Goal: Subscribe to service/newsletter

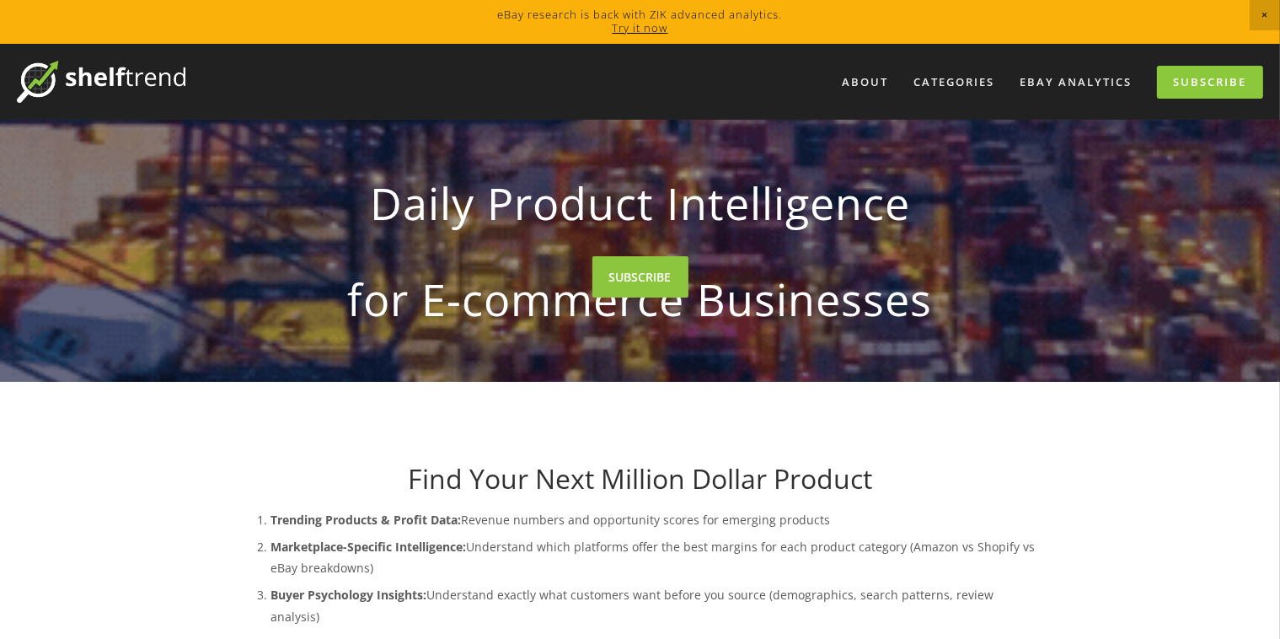
click at [1264, 11] on div at bounding box center [640, 319] width 1280 height 639
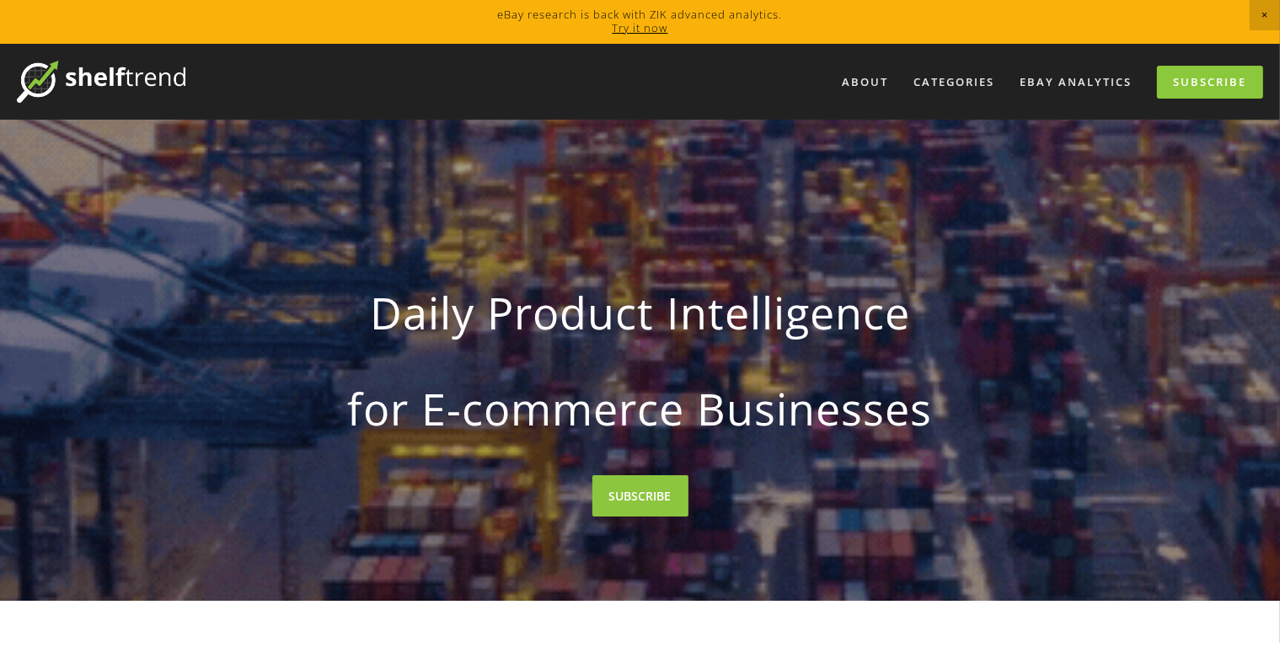
click at [1264, 14] on span "Close Announcement" at bounding box center [1265, 15] width 30 height 30
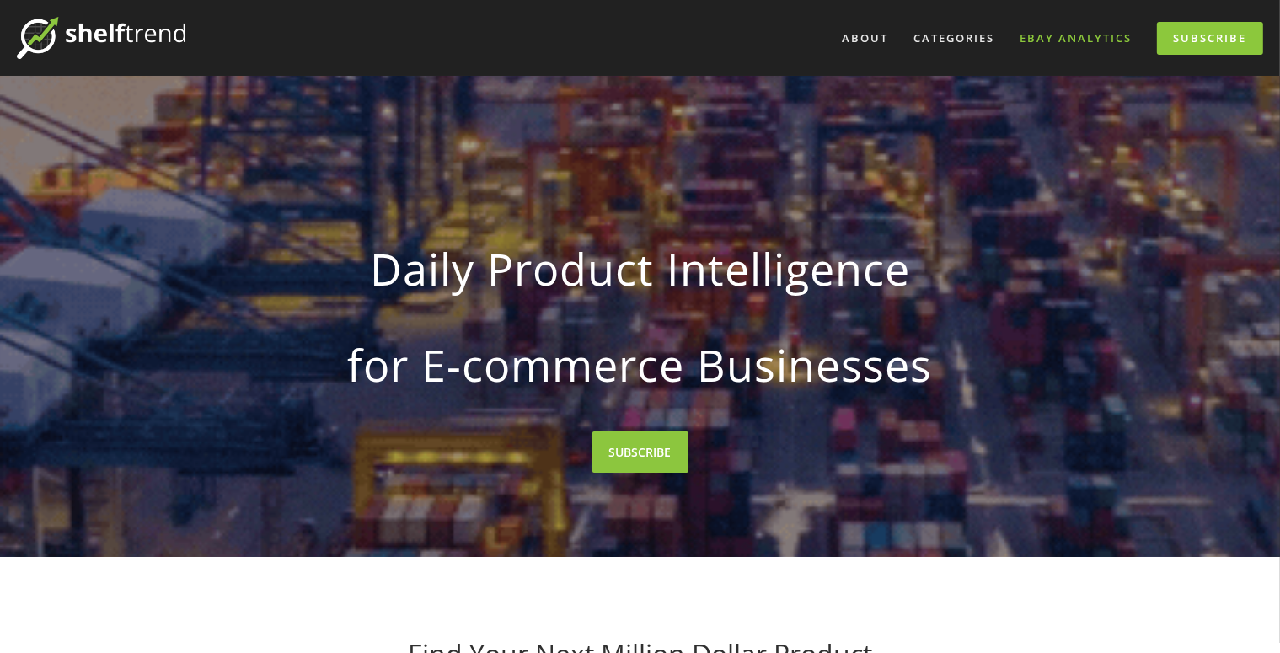
click at [1074, 39] on link "eBay Analytics" at bounding box center [1076, 38] width 134 height 28
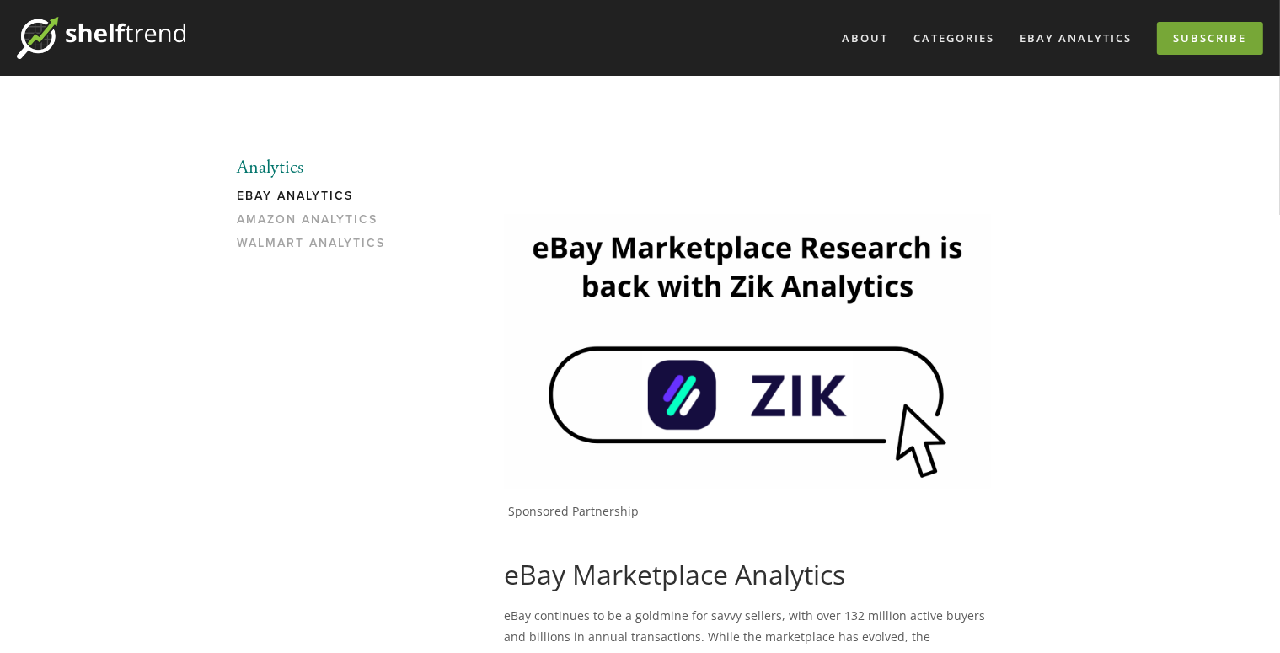
click at [1221, 36] on link "Subscribe" at bounding box center [1210, 38] width 106 height 33
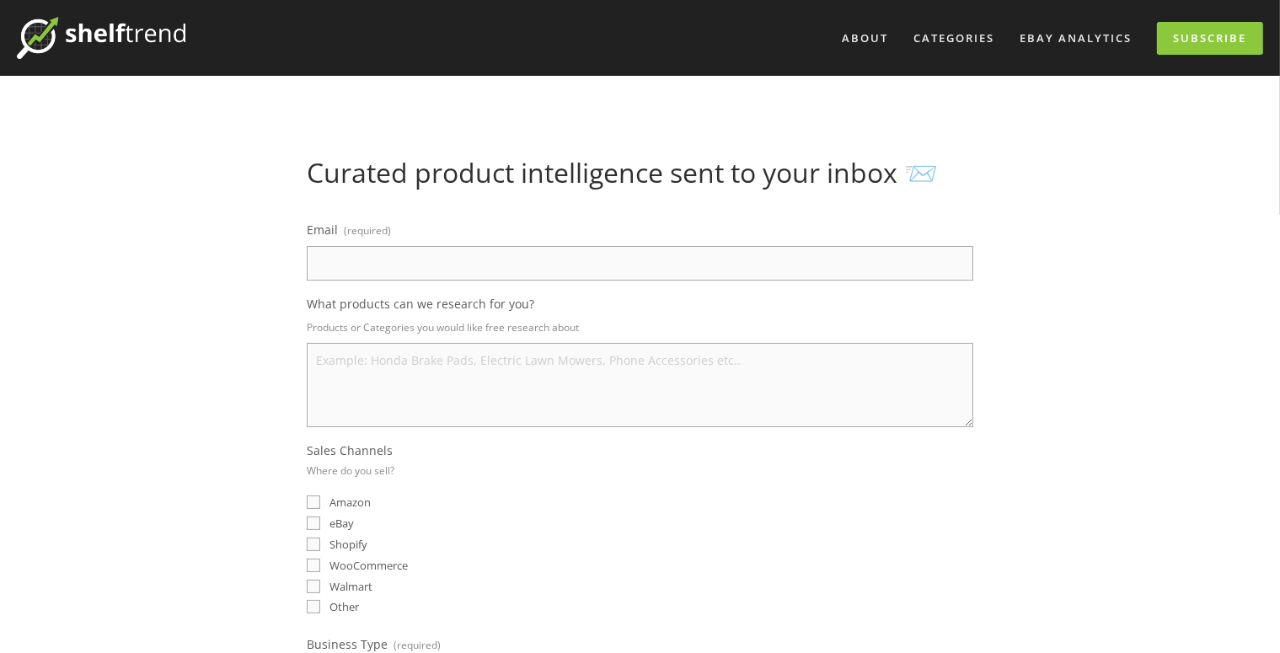
click at [590, 262] on input "Email (required)" at bounding box center [640, 263] width 667 height 35
type input "[EMAIL_ADDRESS][DOMAIN_NAME]"
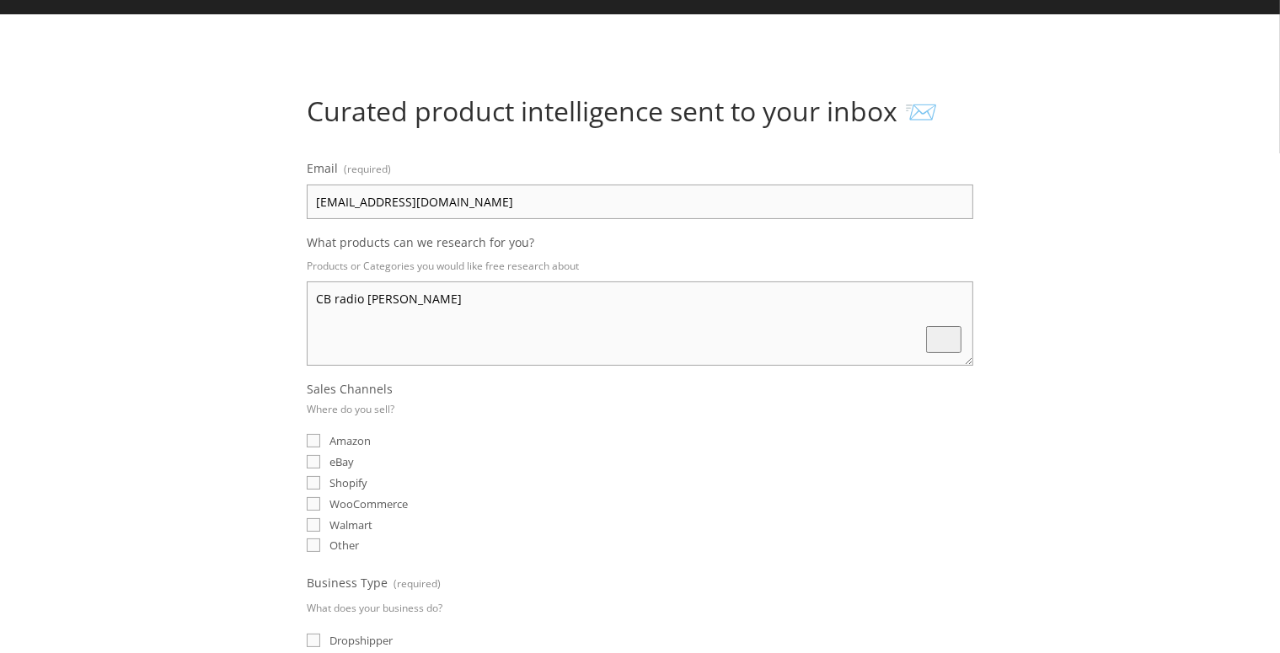
scroll to position [89, 0]
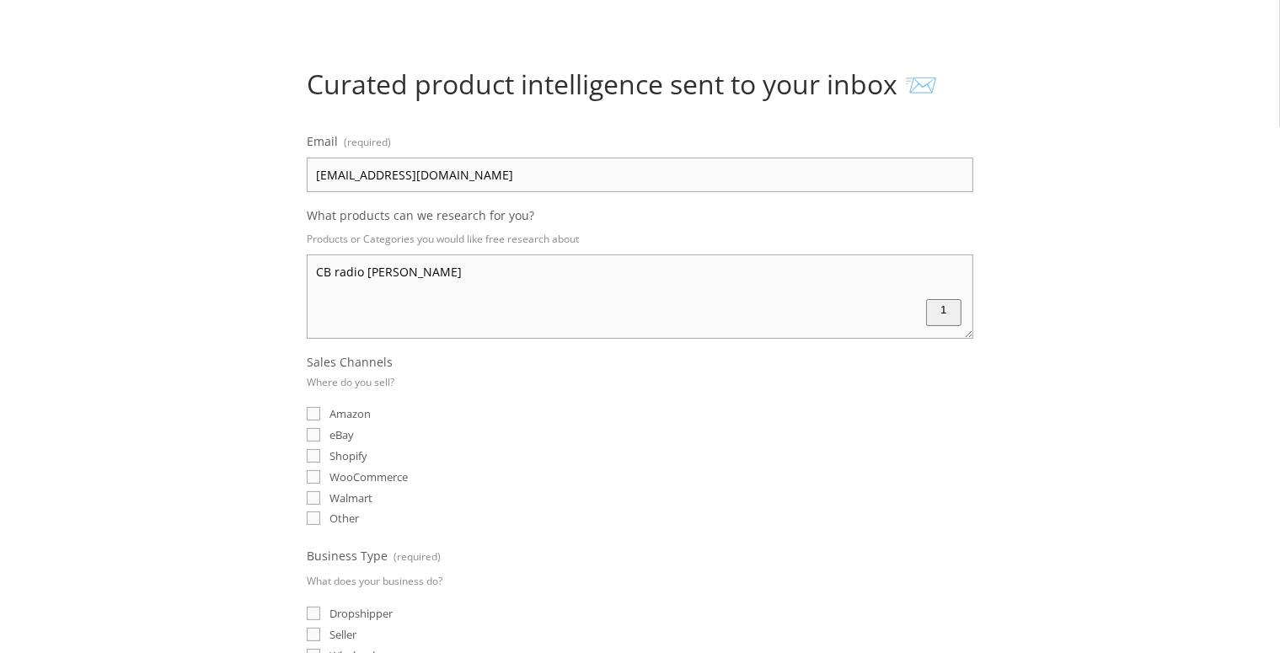
type textarea "CB radio [PERSON_NAME]"
click at [313, 431] on input "eBay" at bounding box center [313, 434] width 13 height 13
checkbox input "true"
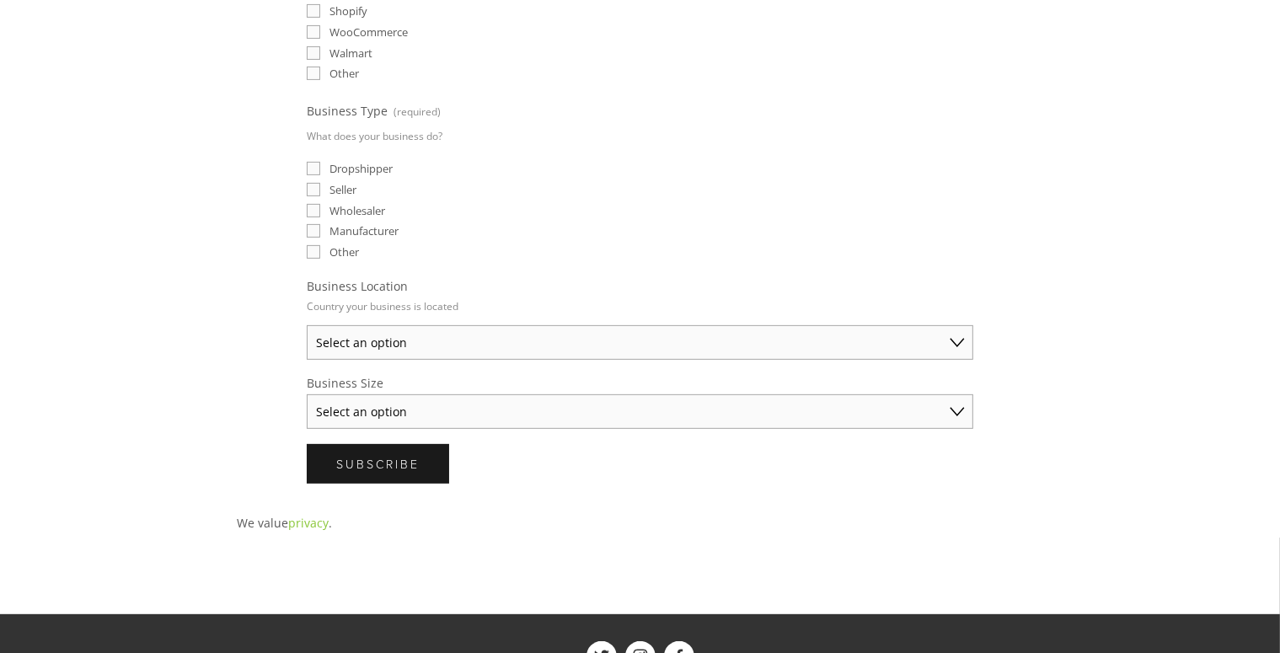
scroll to position [623, 0]
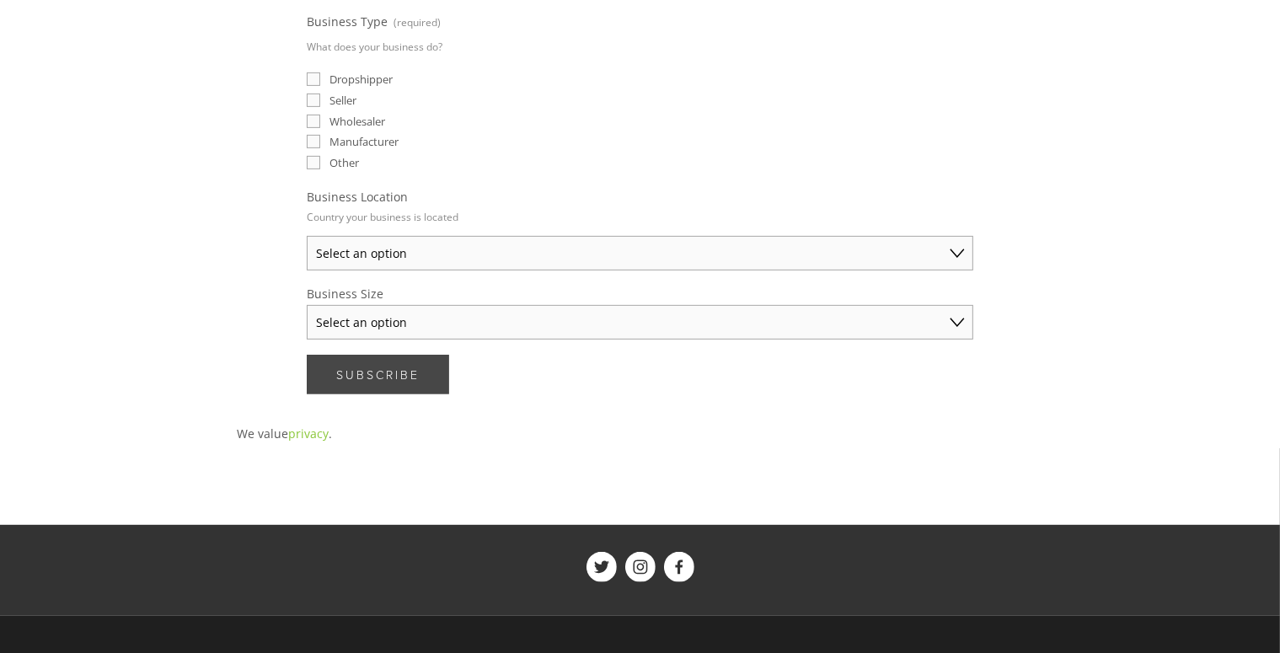
click at [394, 369] on span "Subscribe" at bounding box center [377, 375] width 83 height 16
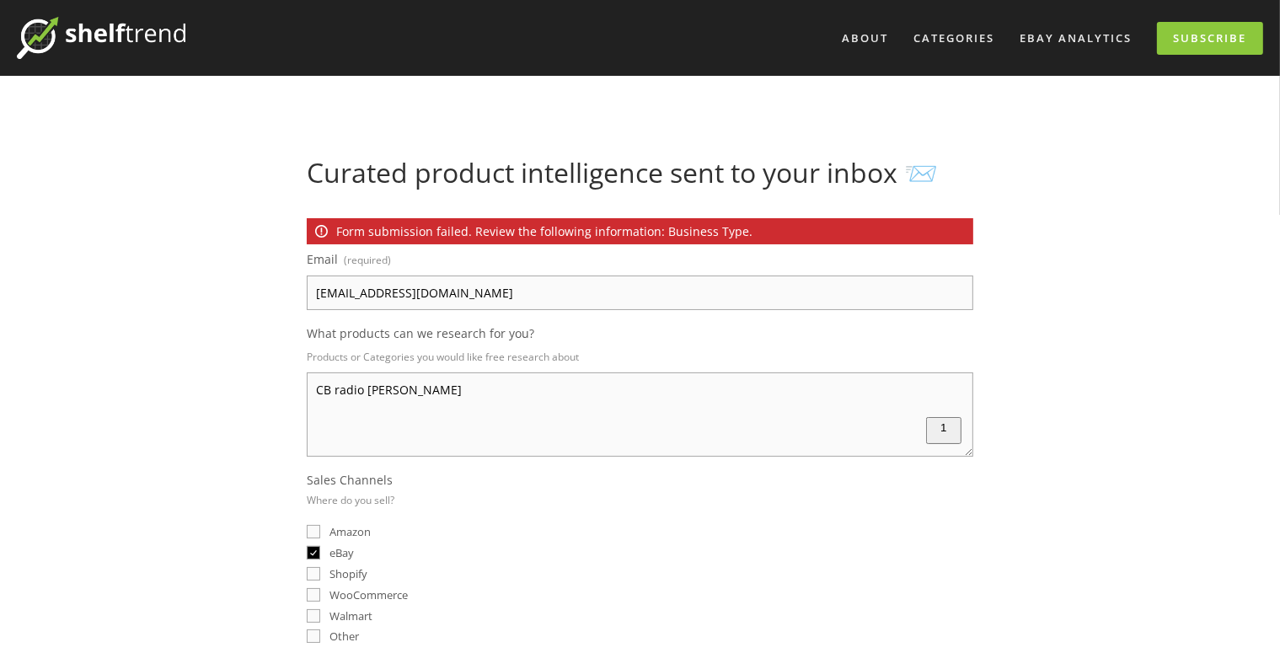
click at [120, 30] on img at bounding box center [101, 38] width 169 height 42
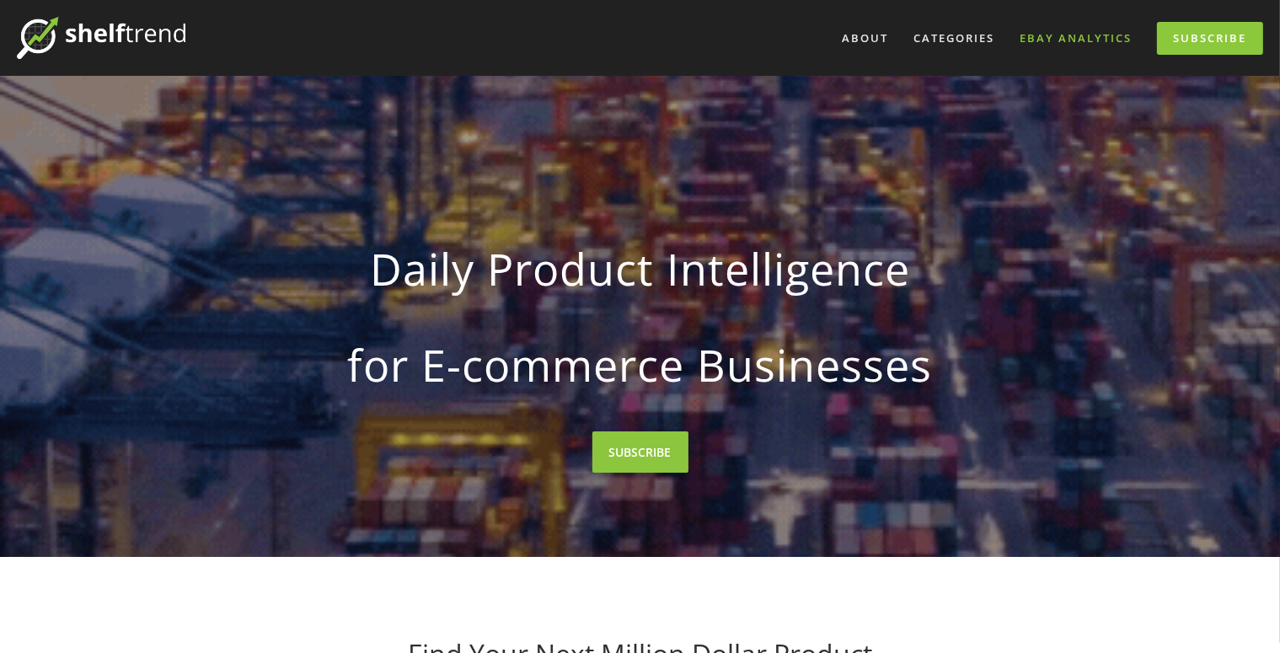
click at [1073, 38] on link "eBay Analytics" at bounding box center [1076, 38] width 134 height 28
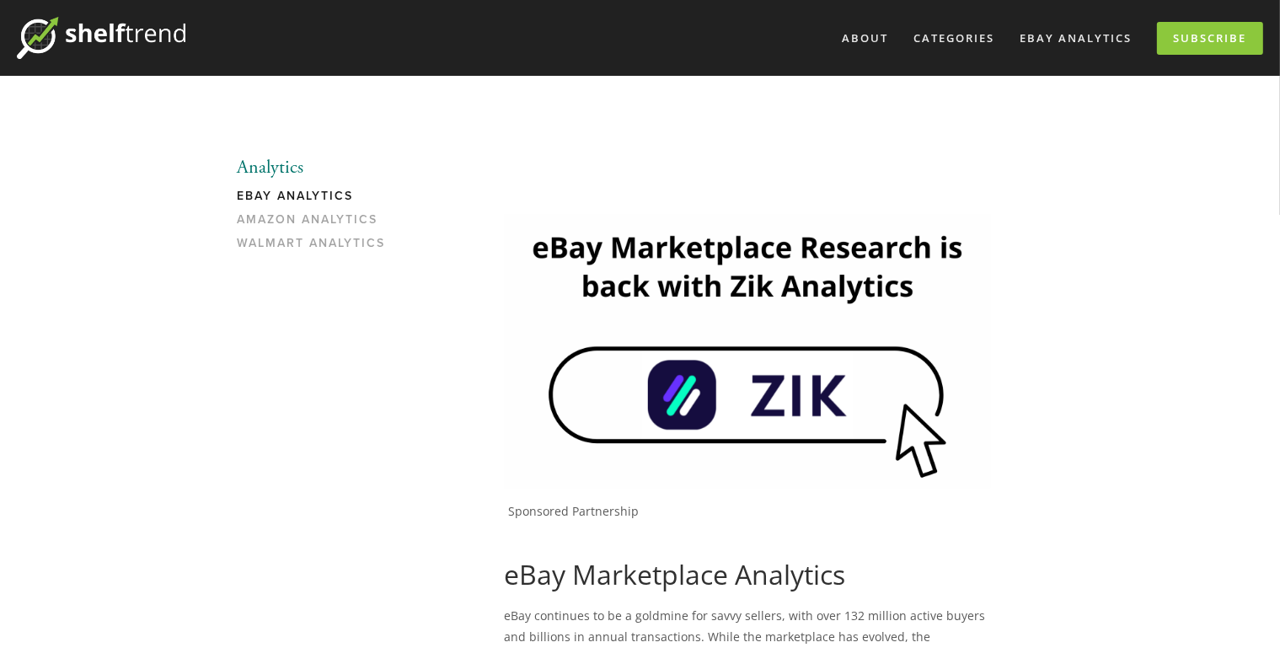
click at [775, 406] on img at bounding box center [747, 351] width 487 height 274
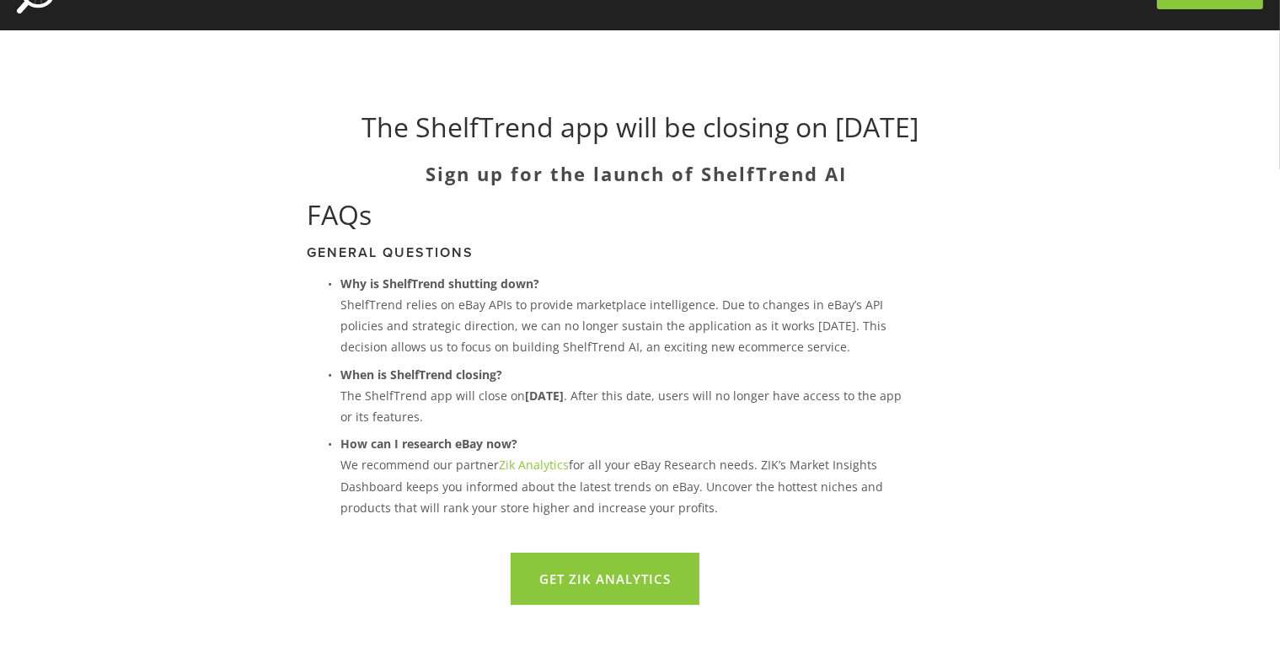
scroll to position [89, 0]
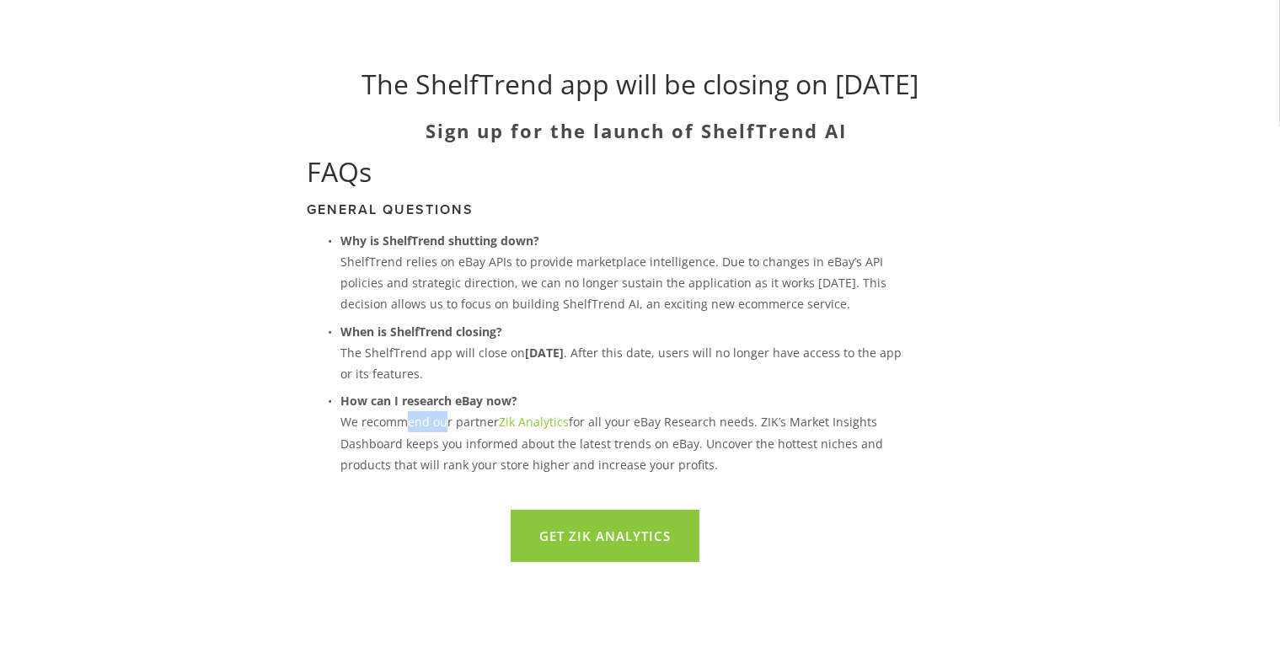
drag, startPoint x: 402, startPoint y: 418, endPoint x: 443, endPoint y: 421, distance: 40.5
click at [443, 421] on p "How can I research eBay now? We recommend our partner Zik Analytics for all you…" at bounding box center [623, 432] width 564 height 85
drag, startPoint x: 399, startPoint y: 467, endPoint x: 559, endPoint y: 464, distance: 160.2
click at [559, 464] on p "How can I research eBay now? We recommend our partner Zik Analytics for all you…" at bounding box center [623, 432] width 564 height 85
drag, startPoint x: 282, startPoint y: 81, endPoint x: 1006, endPoint y: 104, distance: 723.6
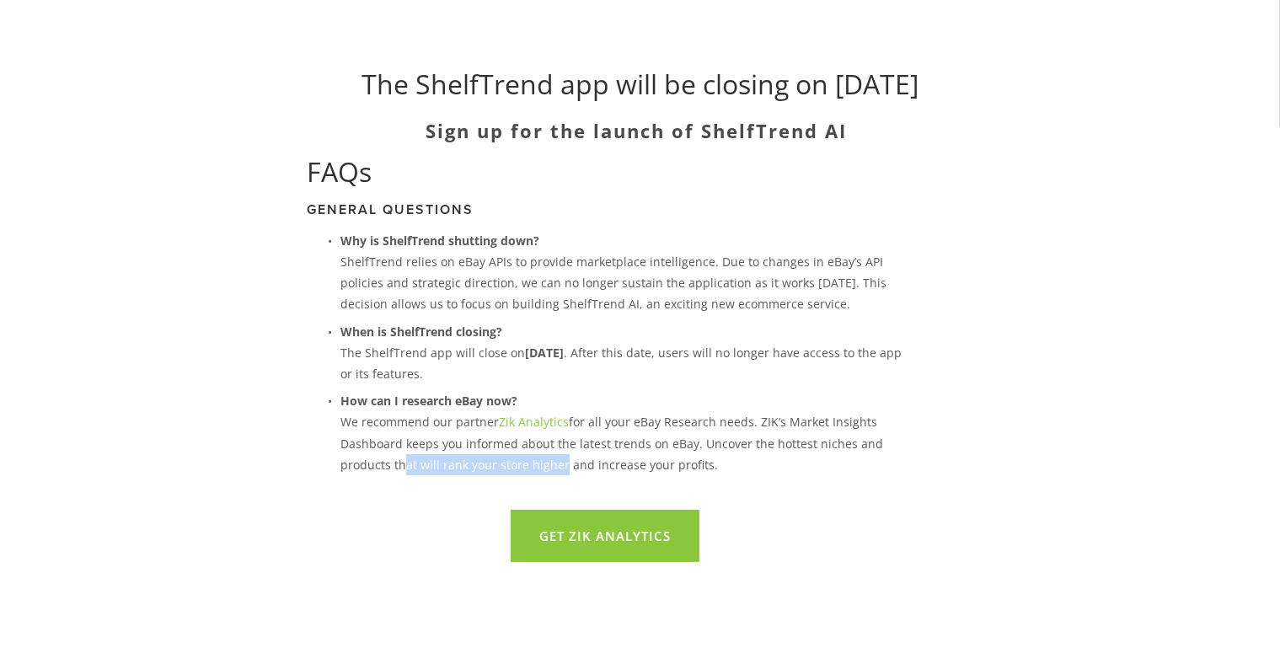
click at [1006, 104] on div "The ShelfTrend app will be closing on [DATE] Sign up for the launch of ShelfTre…" at bounding box center [641, 104] width 806 height 73
copy h1 "The ShelfTrend app will be closing on [DATE]"
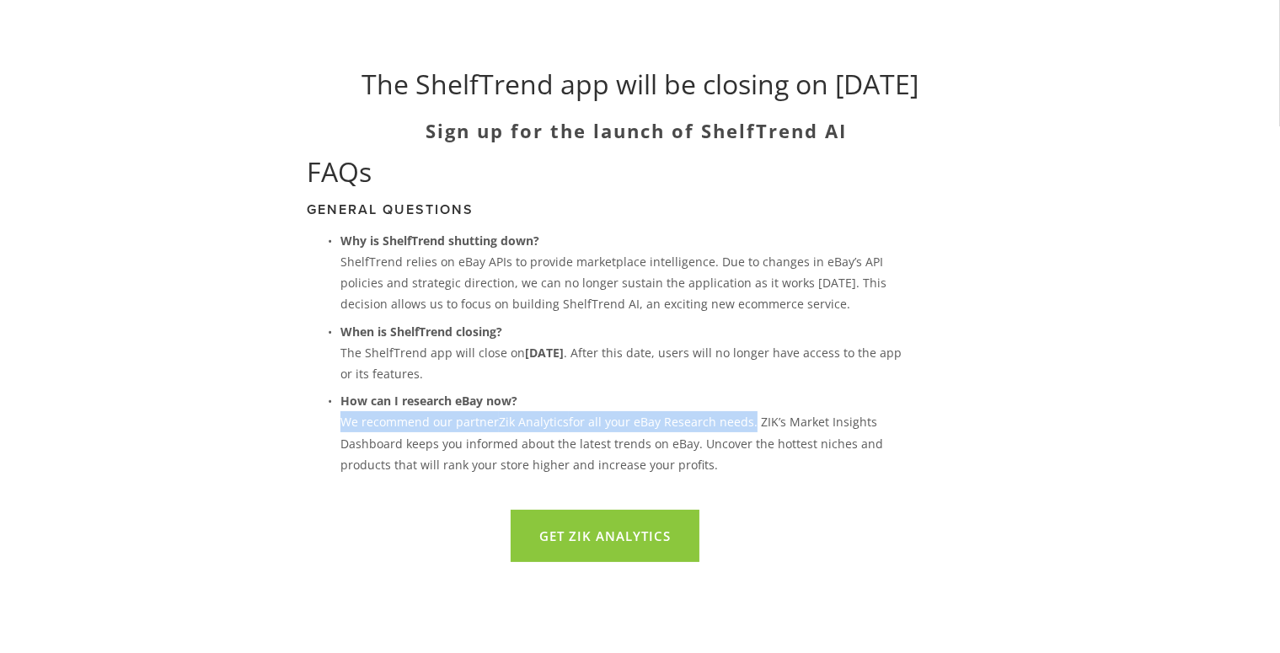
drag, startPoint x: 342, startPoint y: 423, endPoint x: 748, endPoint y: 422, distance: 405.4
click at [748, 422] on p "How can I research eBay now? We recommend our partner Zik Analytics for all you…" at bounding box center [623, 432] width 564 height 85
copy p "We recommend our partner Zik Analytics for all your eBay Research needs"
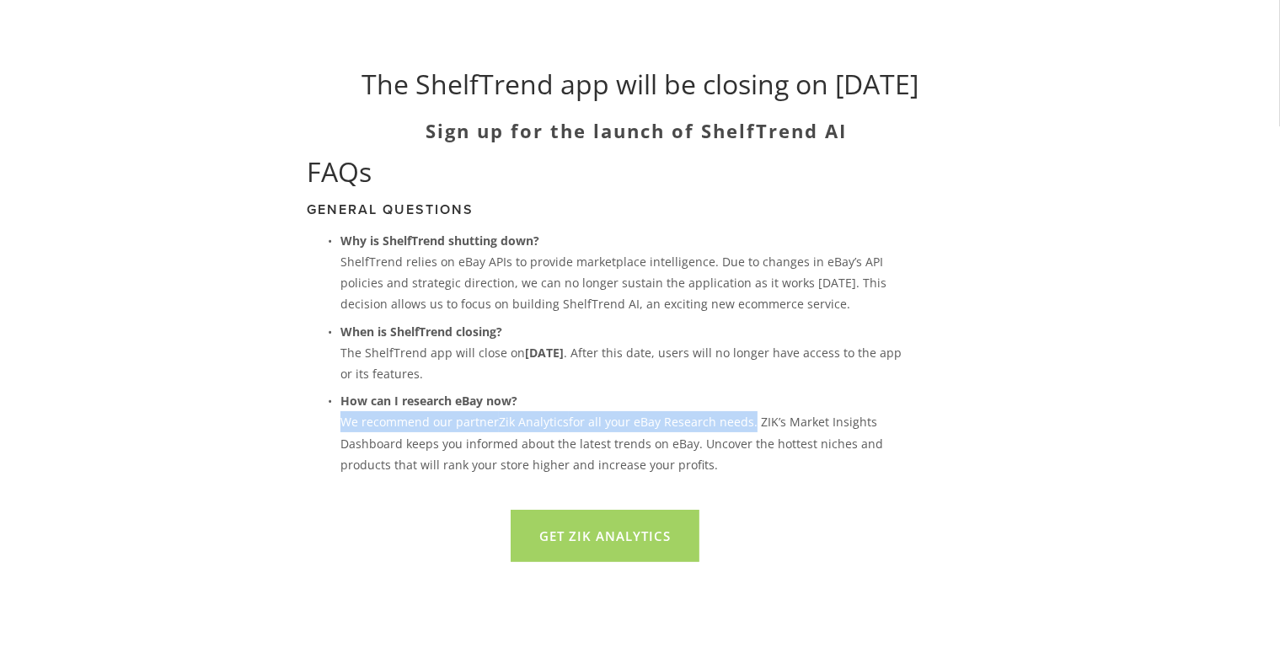
click at [609, 535] on link "Get Zik Analytics" at bounding box center [605, 536] width 189 height 52
